Goal: Entertainment & Leisure: Consume media (video, audio)

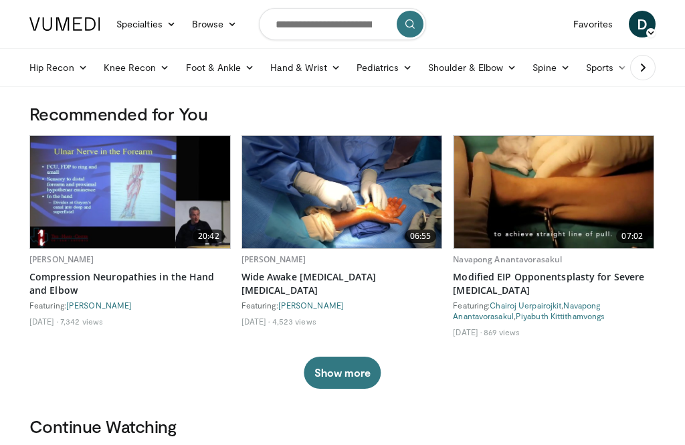
click at [320, 55] on link "Hand & Wrist" at bounding box center [305, 67] width 86 height 27
click at [341, 97] on link "Hand" at bounding box center [342, 98] width 159 height 21
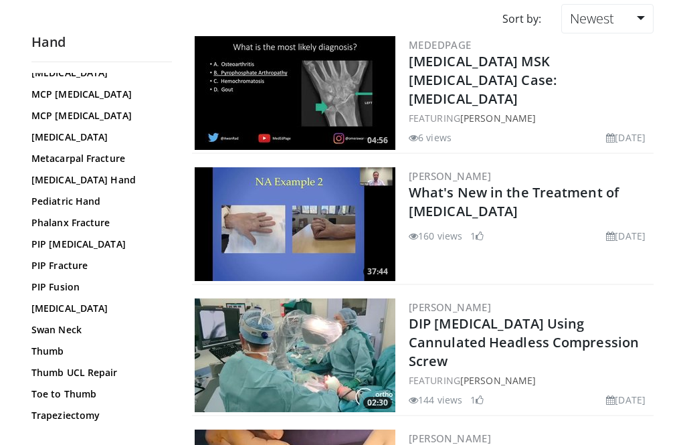
scroll to position [475, 0]
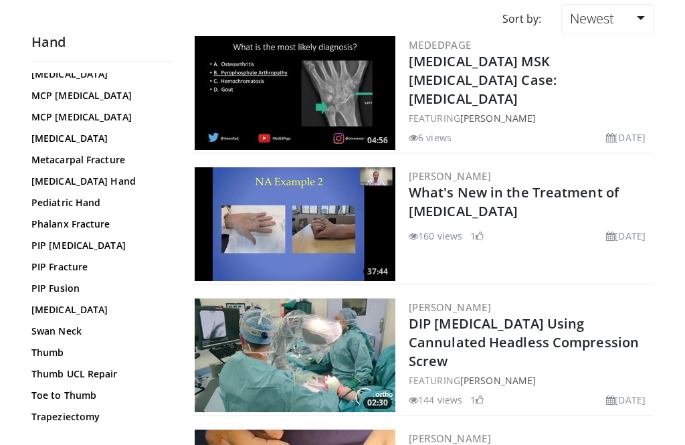
click at [92, 410] on link "Trapeziectomy" at bounding box center [98, 416] width 134 height 13
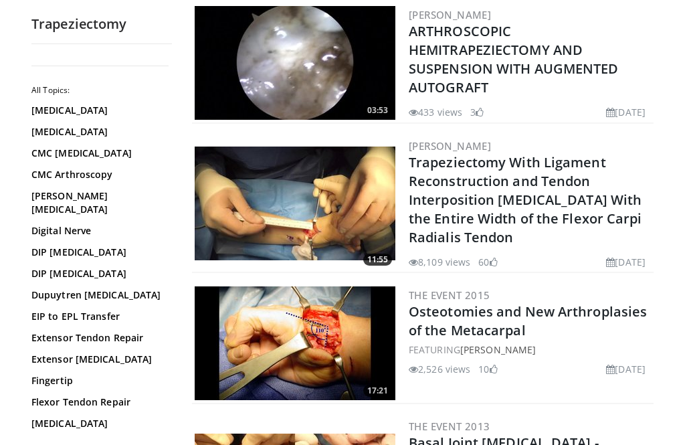
scroll to position [842, 0]
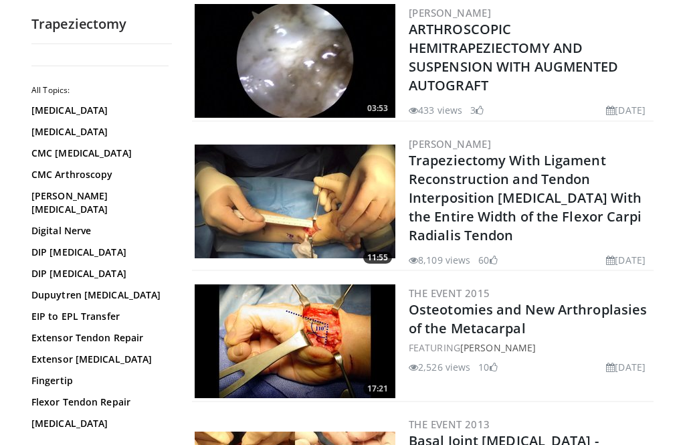
click at [369, 178] on img at bounding box center [295, 202] width 201 height 114
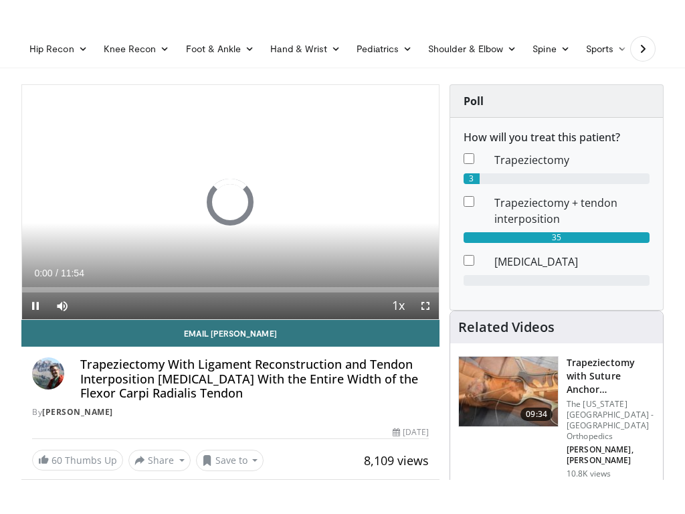
scroll to position [51, 0]
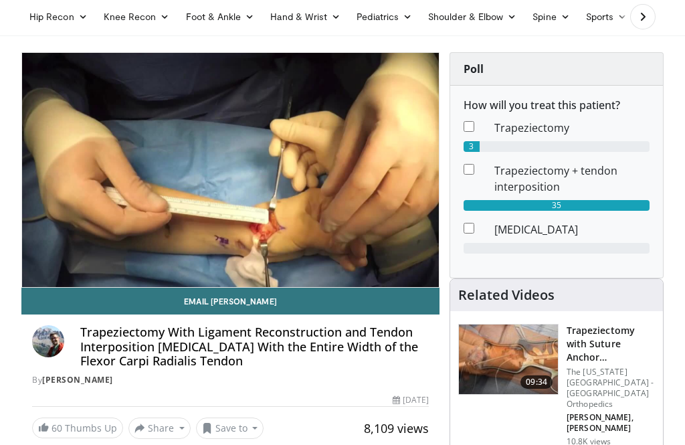
click at [383, 223] on div "10 seconds Tap to unmute" at bounding box center [230, 170] width 417 height 234
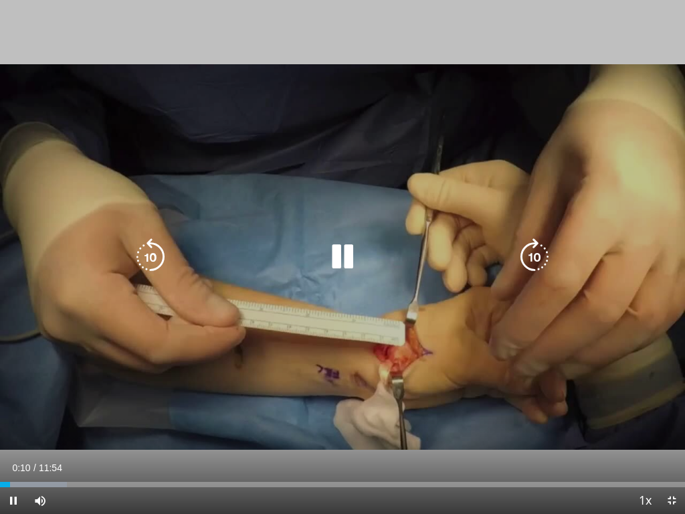
scroll to position [0, 0]
click at [159, 268] on icon "Video Player" at bounding box center [150, 256] width 37 height 37
click at [325, 249] on icon "Video Player" at bounding box center [342, 256] width 37 height 37
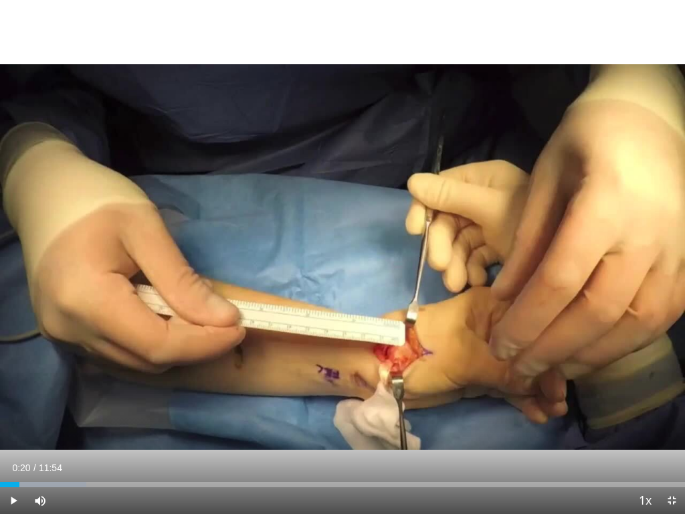
click at [503, 381] on div "10 seconds Tap to unmute" at bounding box center [342, 257] width 685 height 514
click at [430, 311] on div "10 seconds Tap to unmute" at bounding box center [342, 257] width 685 height 514
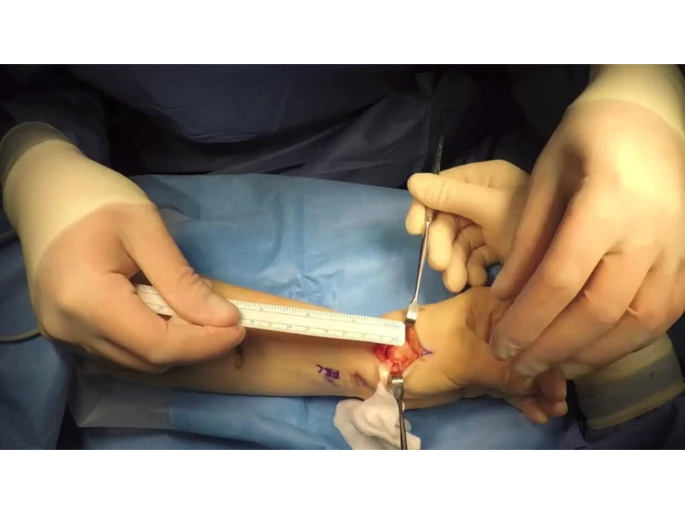
click at [596, 337] on div "10 seconds Tap to unmute" at bounding box center [342, 257] width 685 height 514
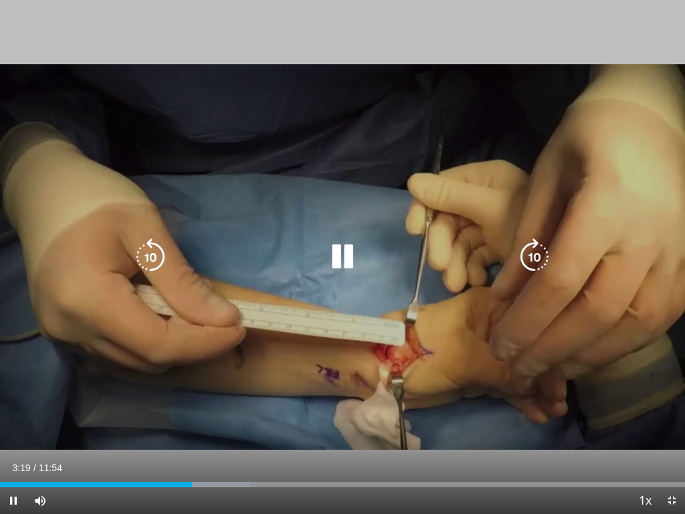
click at [149, 252] on icon "Video Player" at bounding box center [150, 256] width 37 height 37
click at [339, 254] on icon "Video Player" at bounding box center [342, 256] width 37 height 37
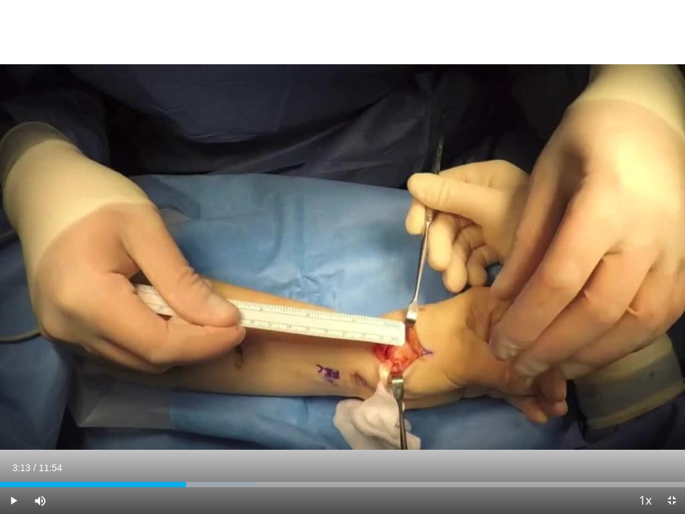
click at [333, 359] on div "10 seconds Tap to unmute" at bounding box center [342, 257] width 685 height 514
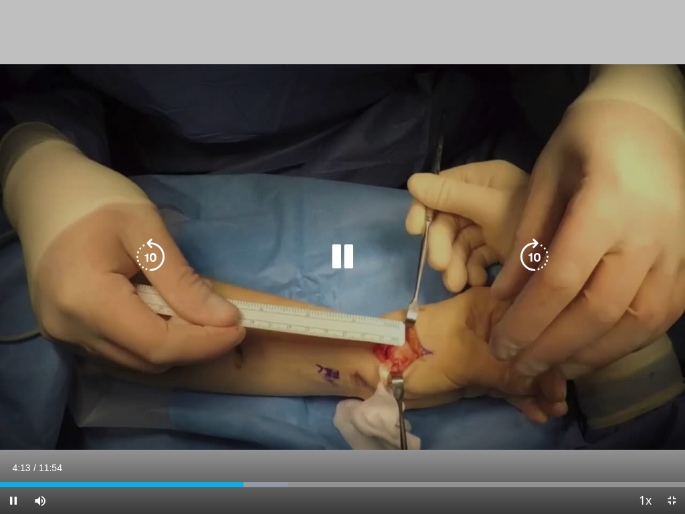
click at [19, 444] on span "Video Player" at bounding box center [13, 500] width 27 height 27
click at [348, 244] on icon "Video Player" at bounding box center [342, 256] width 37 height 37
click at [151, 264] on icon "Video Player" at bounding box center [150, 256] width 37 height 37
click at [141, 255] on icon "Video Player" at bounding box center [150, 256] width 37 height 37
click at [354, 379] on div "10 seconds Tap to unmute" at bounding box center [342, 257] width 685 height 514
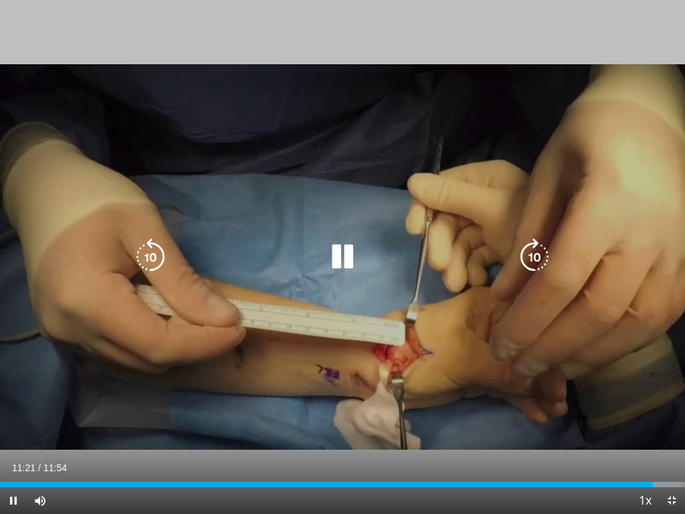
click at [313, 265] on div "Video Player" at bounding box center [342, 257] width 411 height 27
click at [352, 250] on icon "Video Player" at bounding box center [342, 256] width 37 height 37
